Goal: Information Seeking & Learning: Learn about a topic

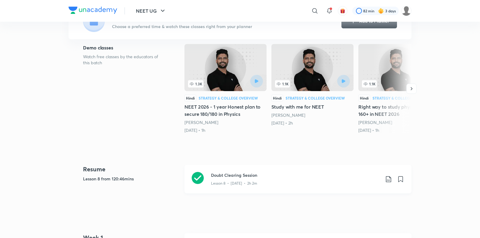
click at [206, 166] on div "Doubt Clearing Session Lesson 8 • Sep 30 • 2h 2m" at bounding box center [297, 179] width 227 height 29
